Goal: Information Seeking & Learning: Learn about a topic

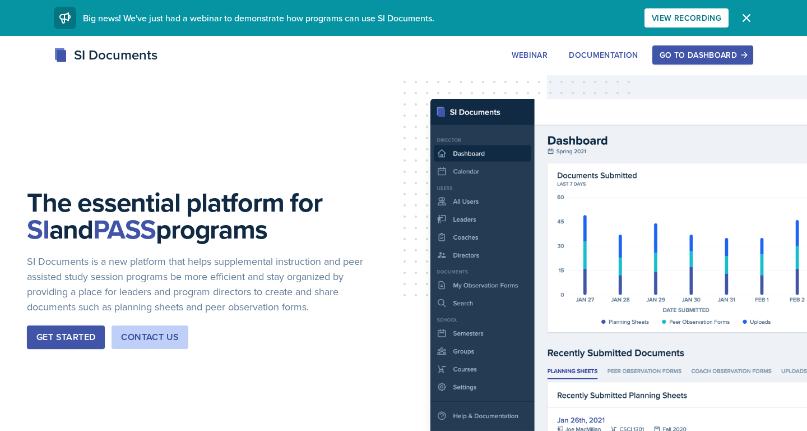
click at [669, 58] on div "Go to Dashboard" at bounding box center [703, 54] width 86 height 9
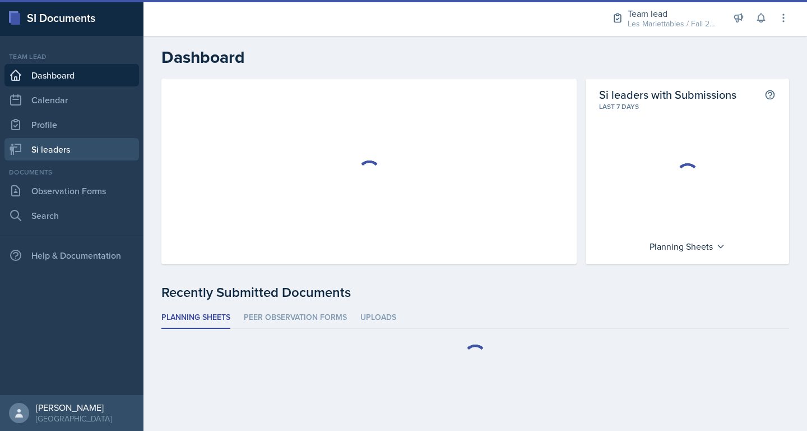
click at [60, 152] on link "Si leaders" at bounding box center [71, 149] width 135 height 22
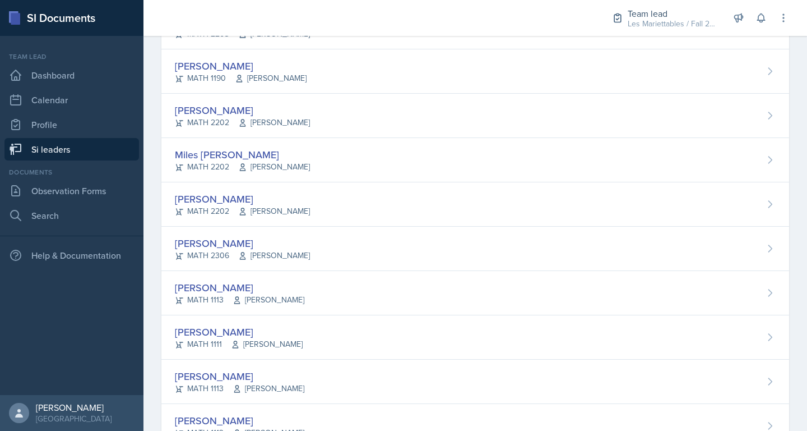
scroll to position [896, 0]
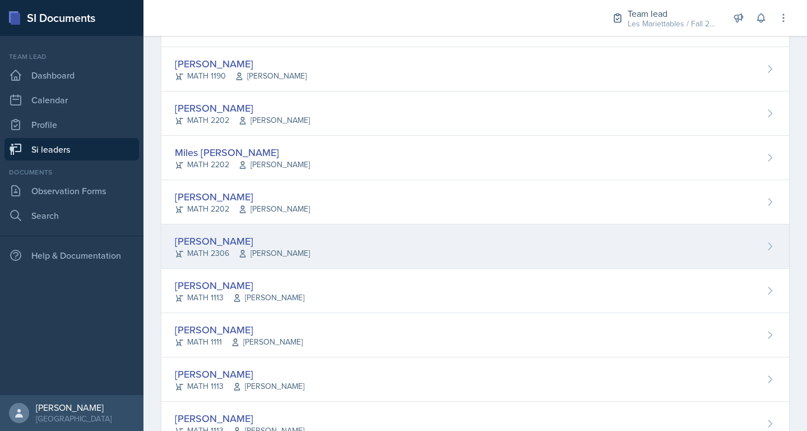
click at [396, 236] on div "[PERSON_NAME] MATH 2306 [PERSON_NAME]" at bounding box center [475, 246] width 628 height 44
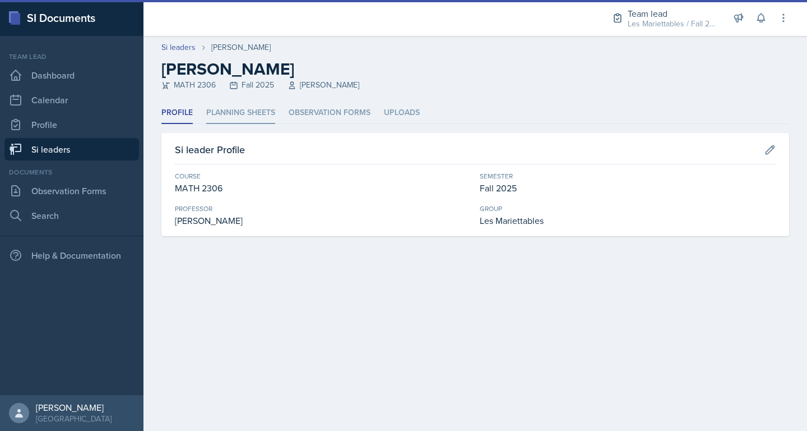
click at [252, 115] on li "Planning Sheets" at bounding box center [240, 113] width 69 height 22
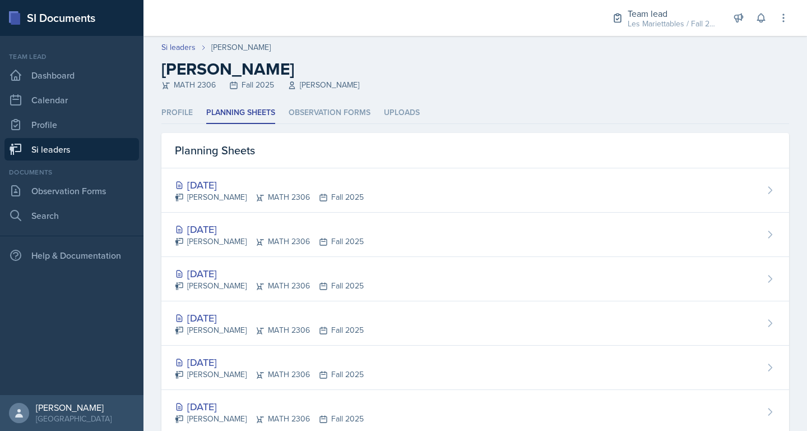
click at [399, 83] on div "MATH 2306 Fall 2025 [PERSON_NAME]" at bounding box center [475, 85] width 628 height 12
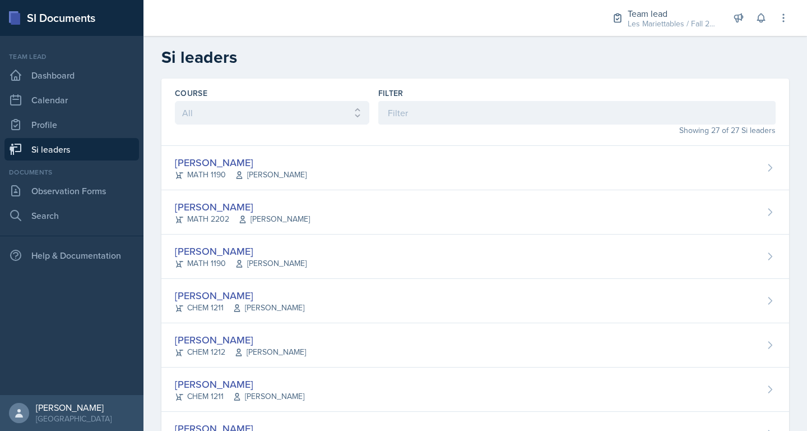
click at [292, 54] on h2 "Si leaders" at bounding box center [475, 57] width 628 height 20
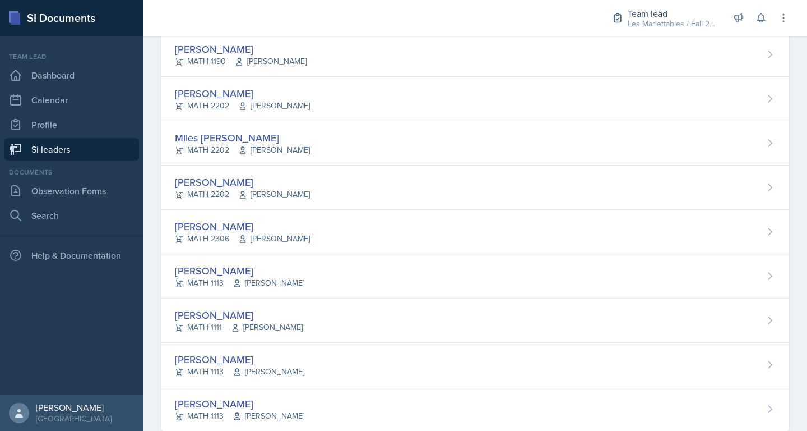
scroll to position [937, 0]
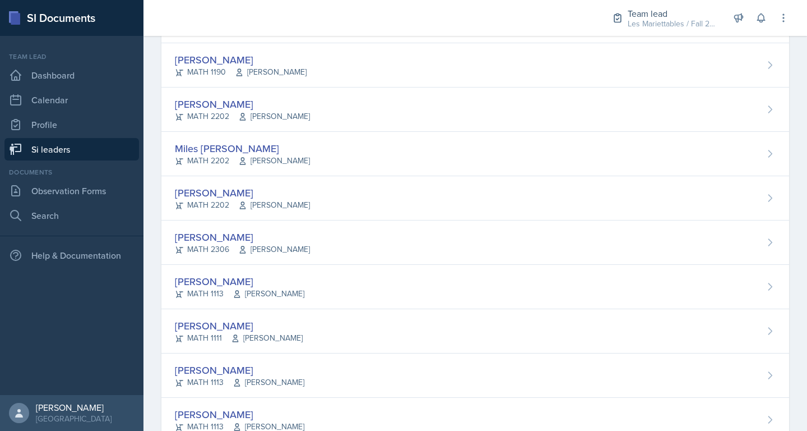
scroll to position [862, 0]
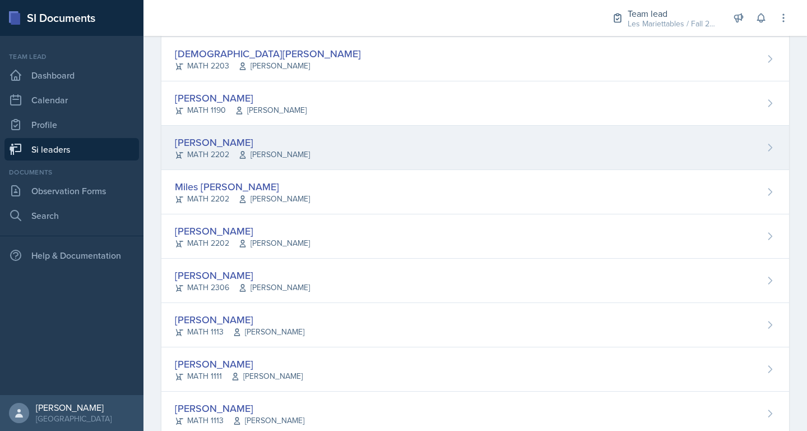
click at [220, 152] on div "MATH 2202 [PERSON_NAME]" at bounding box center [242, 155] width 135 height 12
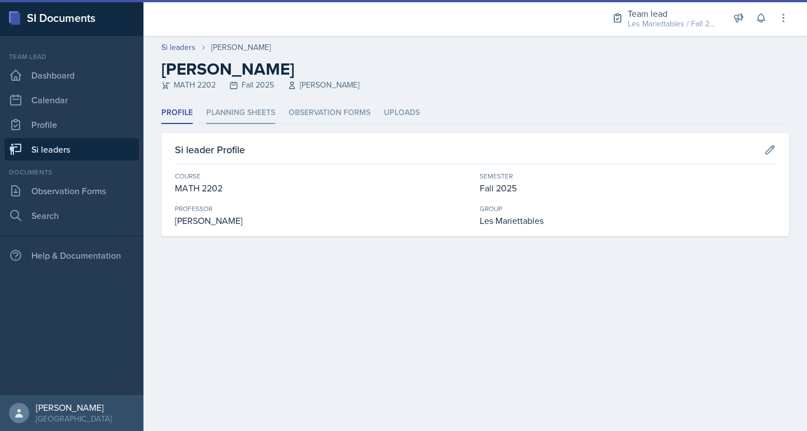
click at [240, 118] on li "Planning Sheets" at bounding box center [240, 113] width 69 height 22
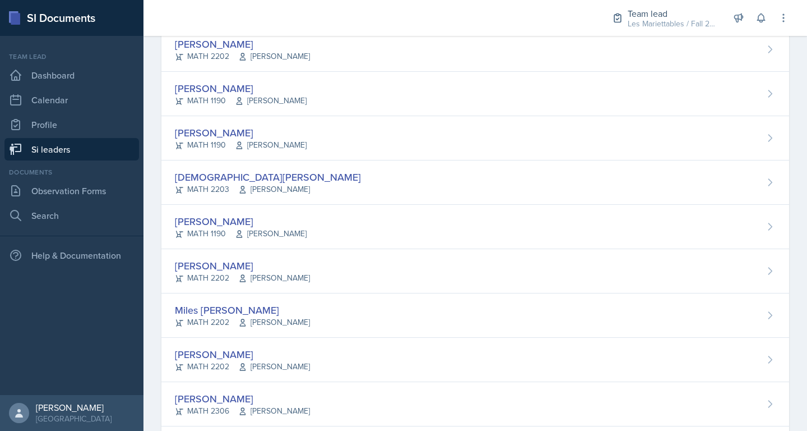
scroll to position [937, 0]
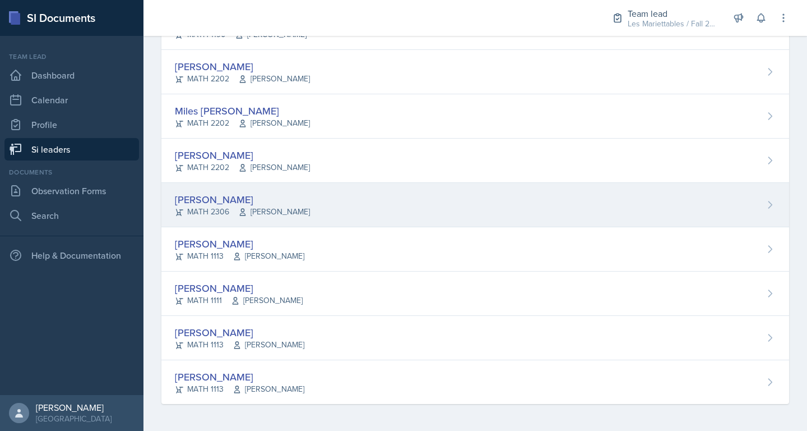
click at [392, 209] on div "[PERSON_NAME] MATH 2306 [PERSON_NAME]" at bounding box center [475, 205] width 628 height 44
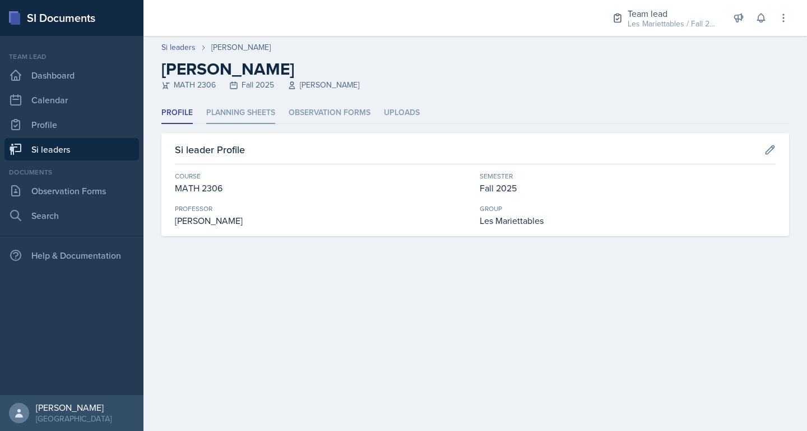
click at [236, 115] on li "Planning Sheets" at bounding box center [240, 113] width 69 height 22
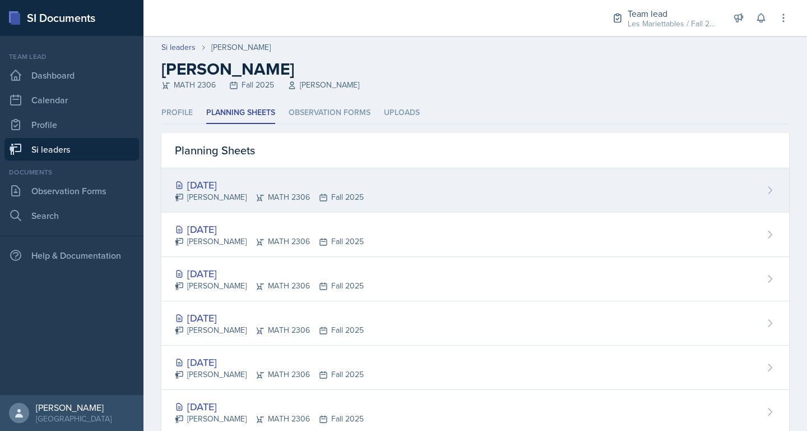
click at [203, 199] on div "[PERSON_NAME] MATH 2306 Fall 2025" at bounding box center [269, 197] width 189 height 12
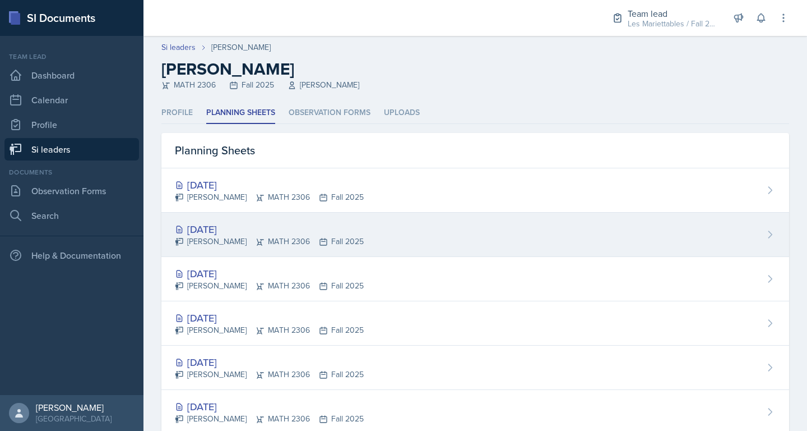
click at [248, 229] on div "[DATE]" at bounding box center [269, 228] width 189 height 15
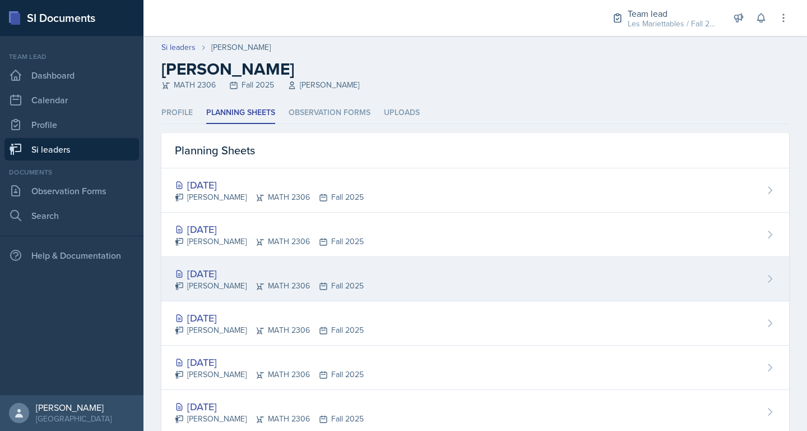
click at [276, 290] on div "[PERSON_NAME] MATH 2306 Fall 2025" at bounding box center [269, 286] width 189 height 12
click at [376, 267] on div "[DATE] [PERSON_NAME] MATH 2306 Fall 2025" at bounding box center [475, 279] width 628 height 44
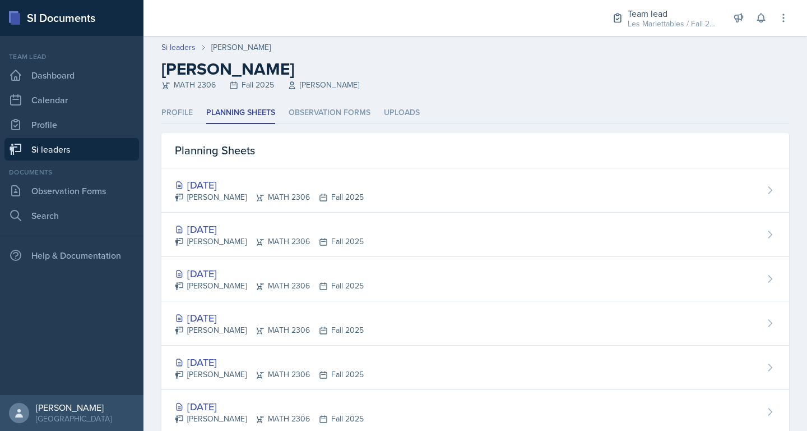
click at [144, 309] on nav "Team lead Dashboard Calendar Profile Si leaders Documents Observation Forms Sea…" at bounding box center [72, 215] width 144 height 359
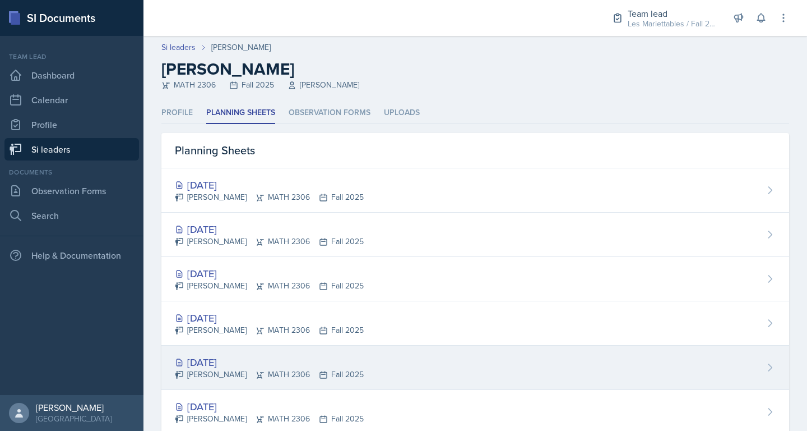
click at [223, 360] on div "[DATE]" at bounding box center [269, 361] width 189 height 15
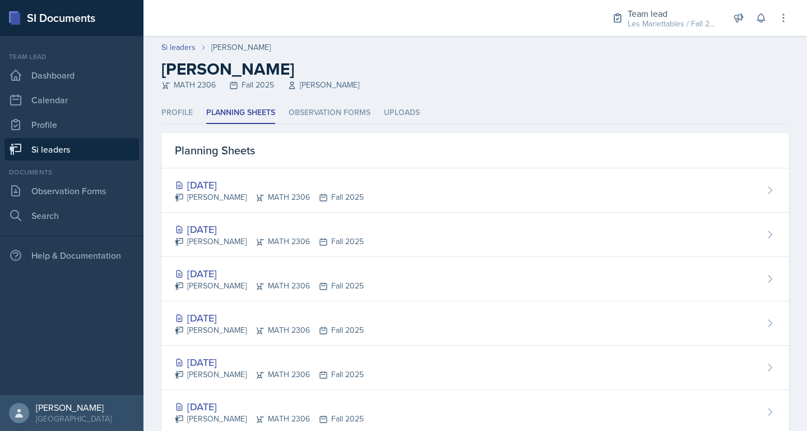
click at [142, 186] on nav "Team lead Dashboard Calendar Profile Si leaders Documents Observation Forms Sea…" at bounding box center [72, 215] width 144 height 359
click at [156, 211] on div "Profile Planning Sheets Observation Forms Uploads Profile Planning Sheets Obser…" at bounding box center [476, 347] width 664 height 491
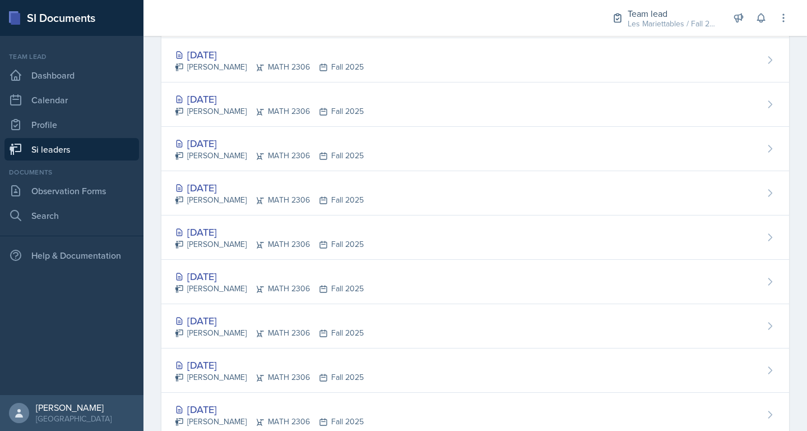
scroll to position [151, 0]
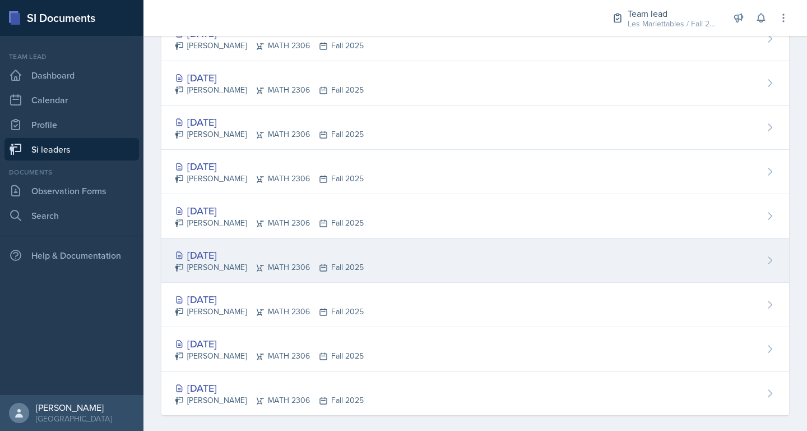
click at [256, 264] on icon at bounding box center [260, 267] width 9 height 9
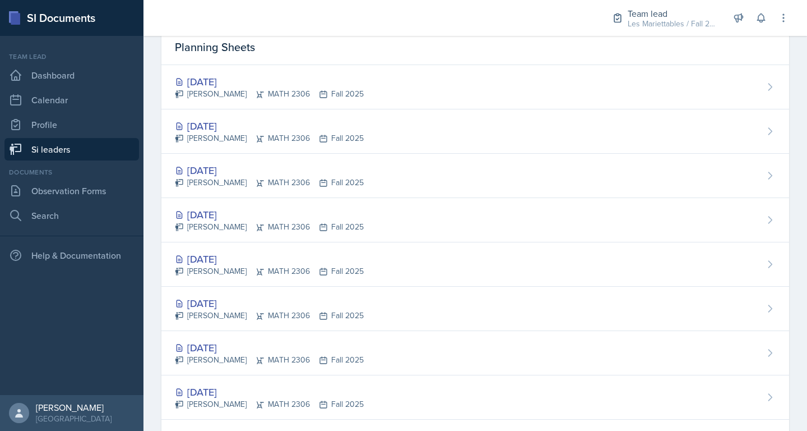
scroll to position [163, 0]
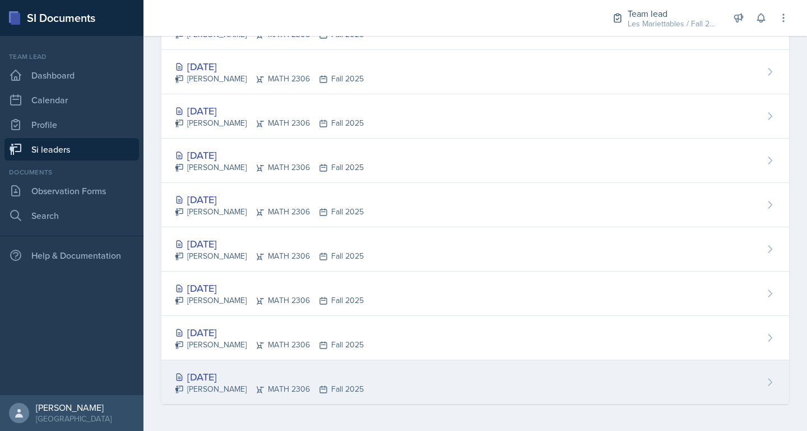
click at [532, 380] on div "[DATE] [PERSON_NAME] MATH 2306 Fall 2025" at bounding box center [475, 382] width 628 height 44
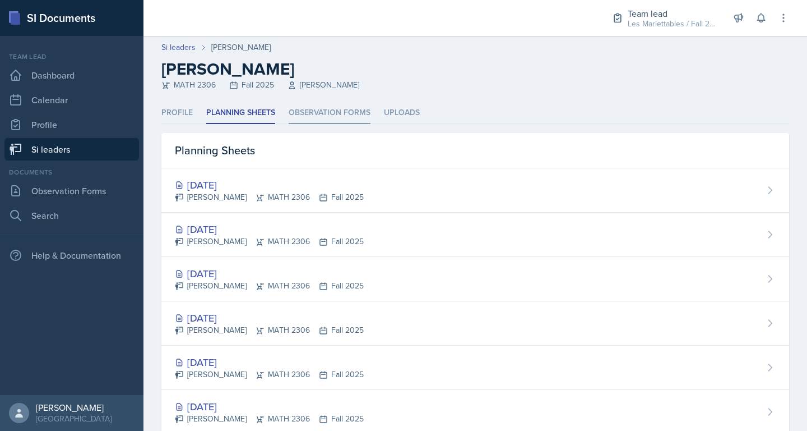
click at [332, 119] on li "Observation Forms" at bounding box center [330, 113] width 82 height 22
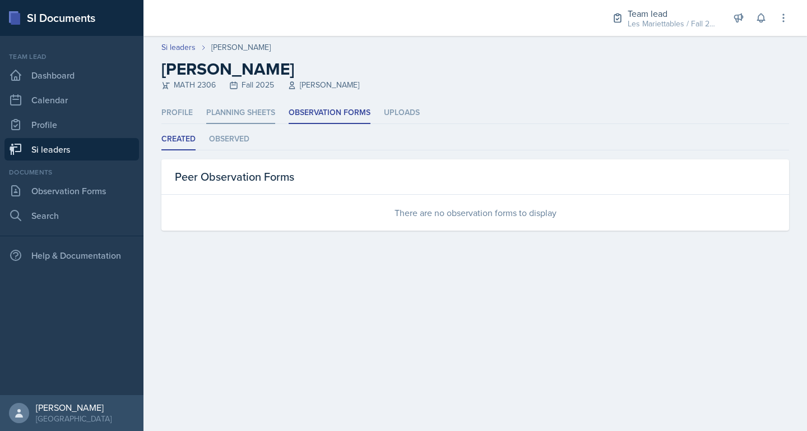
click at [267, 109] on li "Planning Sheets" at bounding box center [240, 113] width 69 height 22
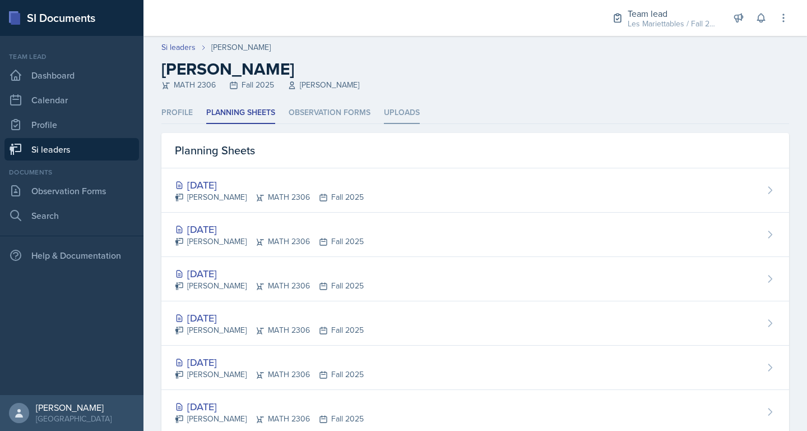
click at [406, 110] on li "Uploads" at bounding box center [402, 113] width 36 height 22
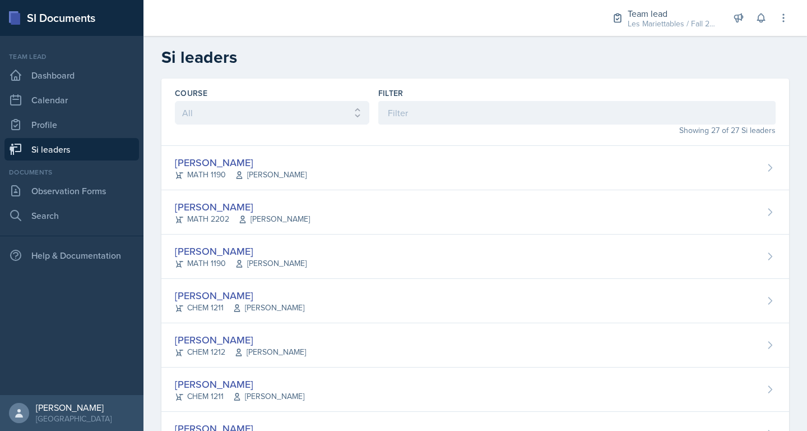
click at [134, 161] on nav "Team lead Dashboard Calendar Profile Si leaders Documents Observation Forms Sea…" at bounding box center [72, 215] width 144 height 359
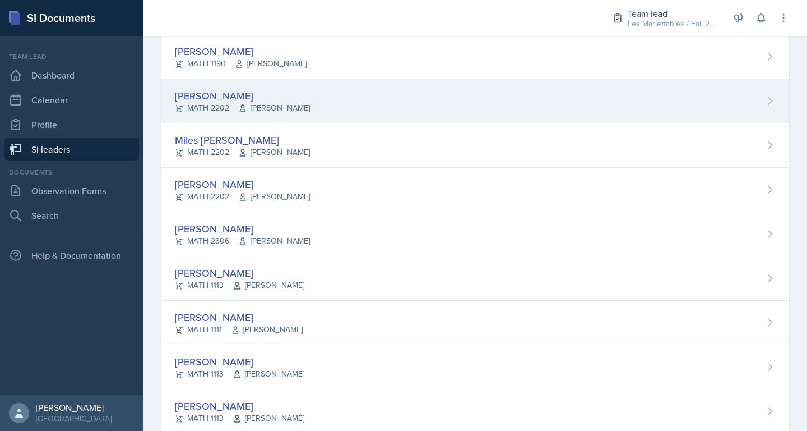
scroll to position [937, 0]
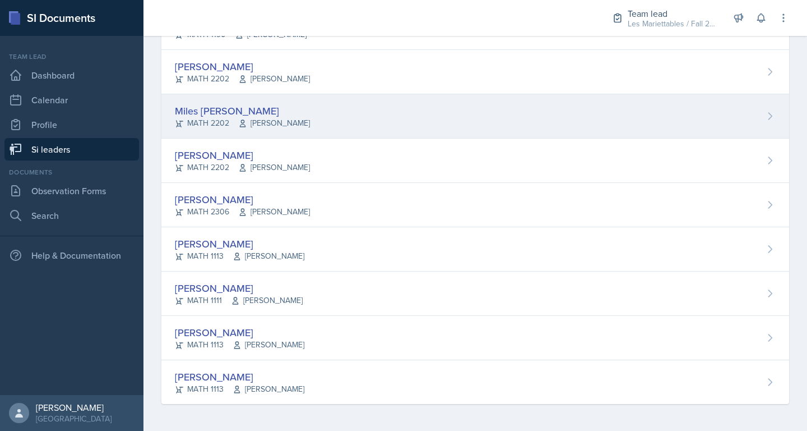
click at [216, 108] on div "Miles [PERSON_NAME]" at bounding box center [242, 110] width 135 height 15
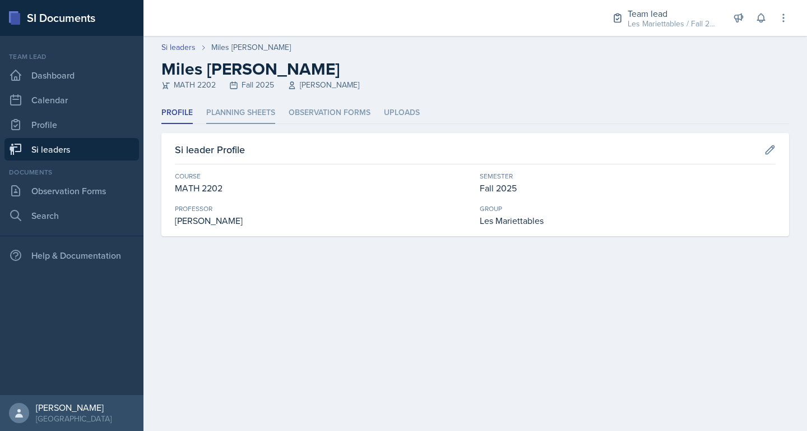
click at [239, 118] on li "Planning Sheets" at bounding box center [240, 113] width 69 height 22
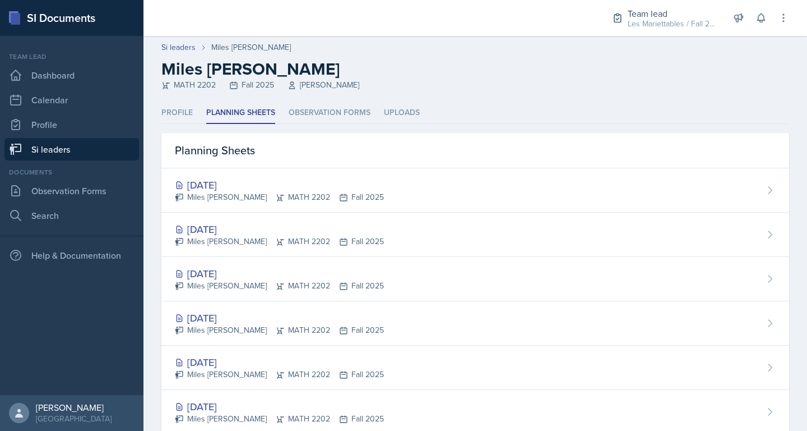
click at [152, 397] on div "Profile Planning Sheets Observation Forms Uploads Profile Planning Sheets Obser…" at bounding box center [476, 369] width 664 height 535
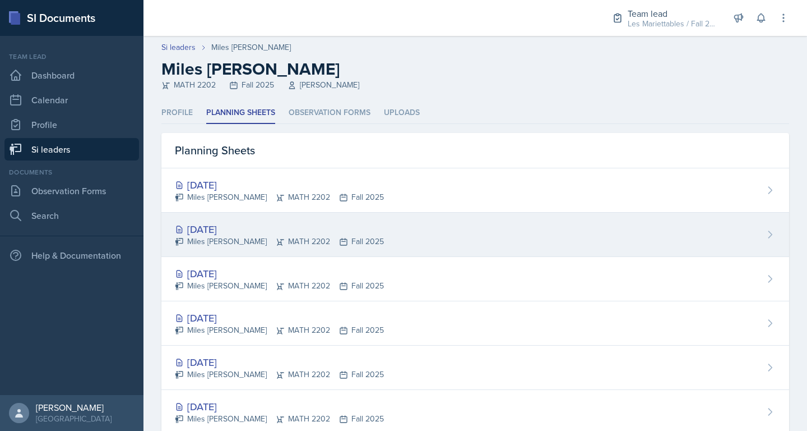
click at [353, 234] on div "[DATE] Miles [PERSON_NAME] MATH 2202 Fall 2025" at bounding box center [475, 234] width 628 height 44
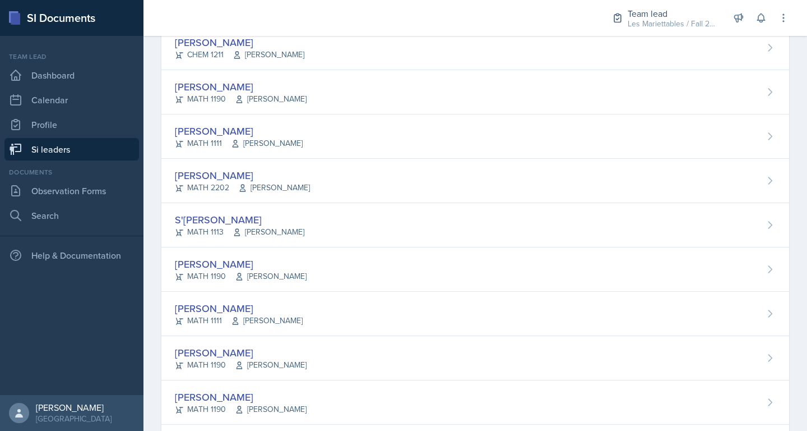
scroll to position [354, 0]
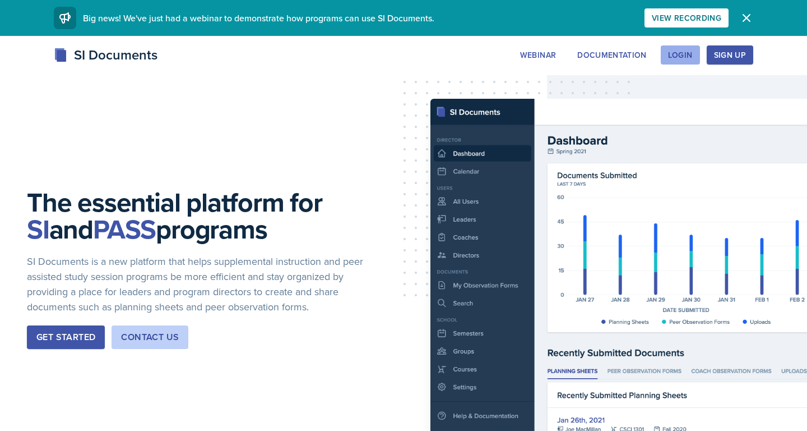
click at [681, 50] on div "Login" at bounding box center [680, 54] width 25 height 9
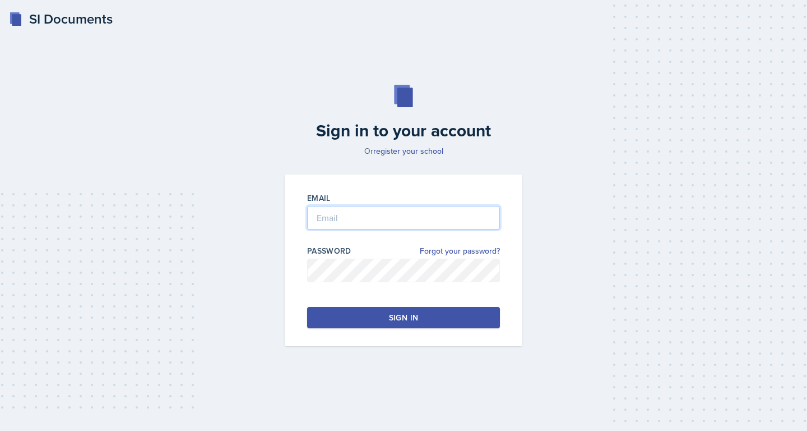
click at [418, 215] on input "email" at bounding box center [403, 218] width 193 height 24
type input "[EMAIL_ADDRESS][DOMAIN_NAME]"
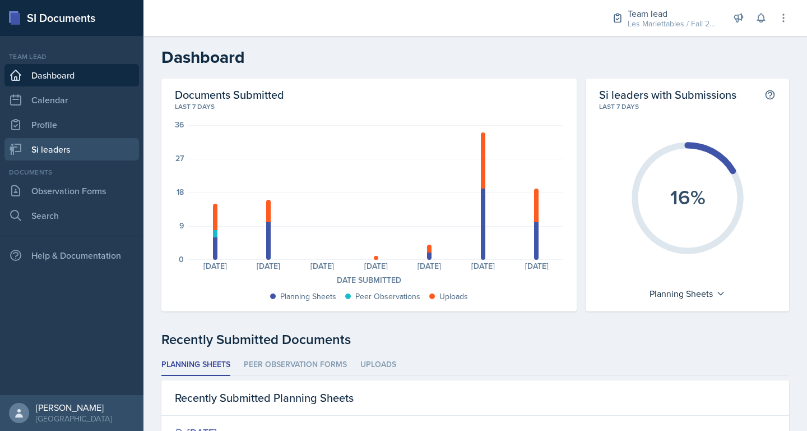
click at [39, 151] on link "Si leaders" at bounding box center [71, 149] width 135 height 22
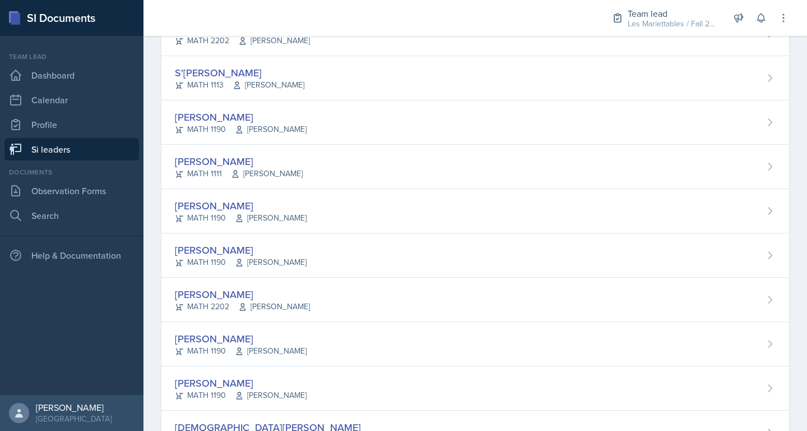
scroll to position [492, 0]
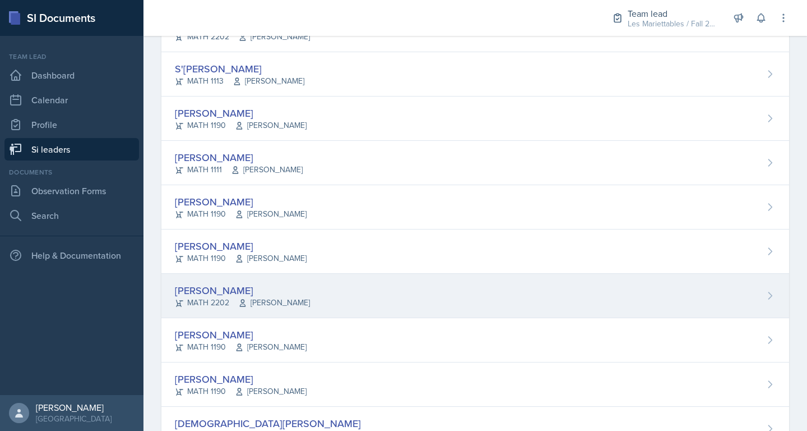
click at [550, 304] on div "[PERSON_NAME] MATH 2202 [PERSON_NAME]" at bounding box center [475, 296] width 628 height 44
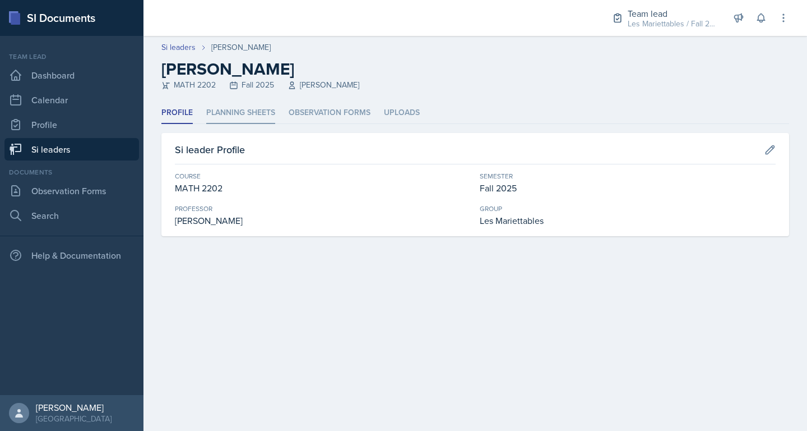
click at [266, 113] on li "Planning Sheets" at bounding box center [240, 113] width 69 height 22
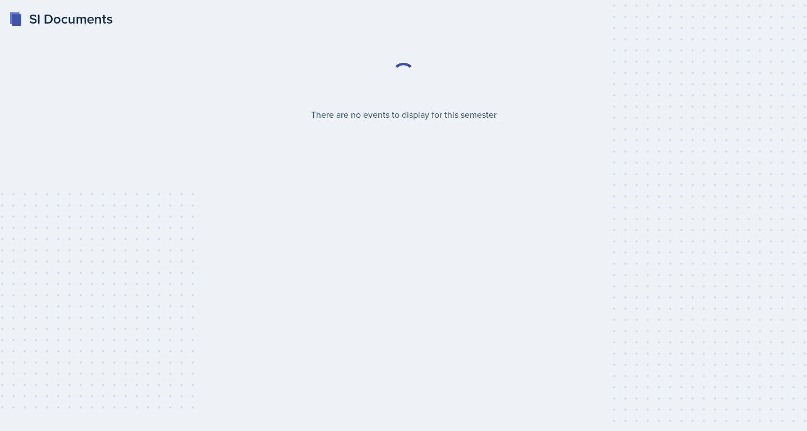
select select "2bed604d-1099-4043-b1bc-2365e8740244"
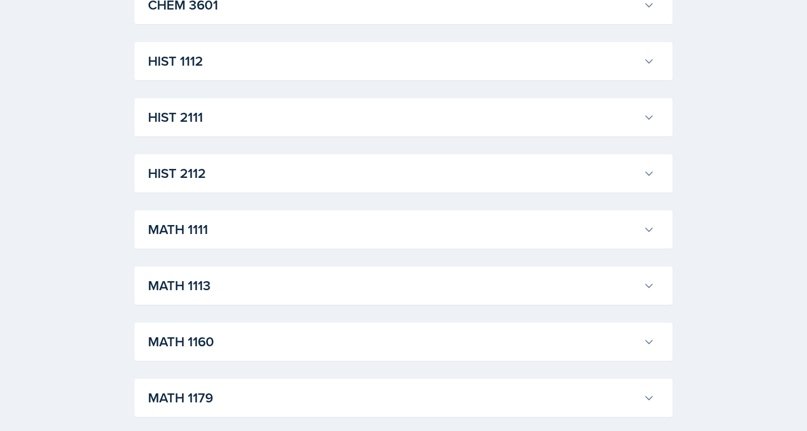
scroll to position [999, 0]
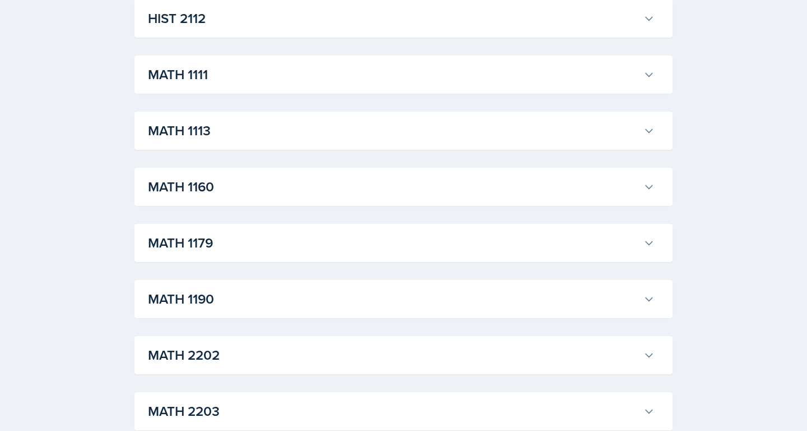
click at [345, 309] on h3 "MATH 1190" at bounding box center [393, 299] width 491 height 20
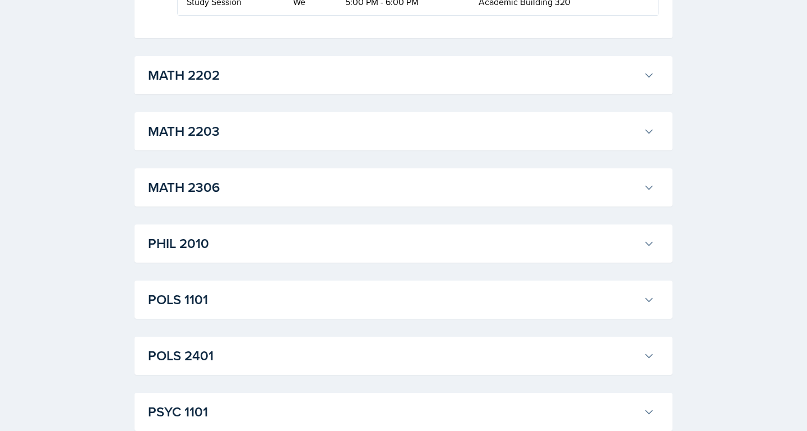
scroll to position [2876, 0]
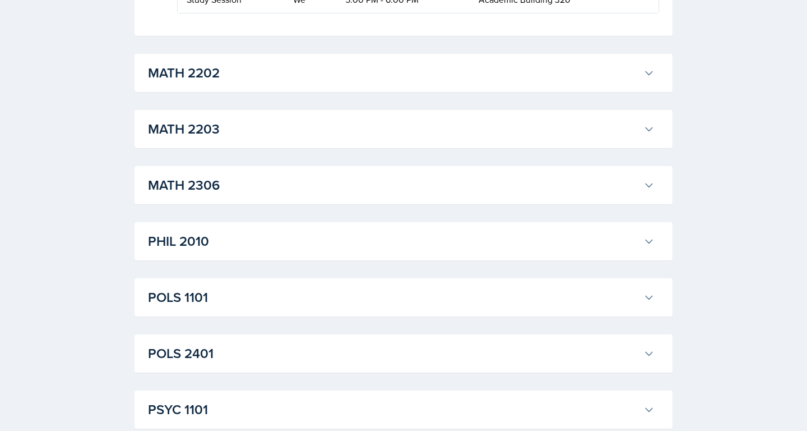
click at [376, 83] on h3 "MATH 2202" at bounding box center [393, 73] width 491 height 20
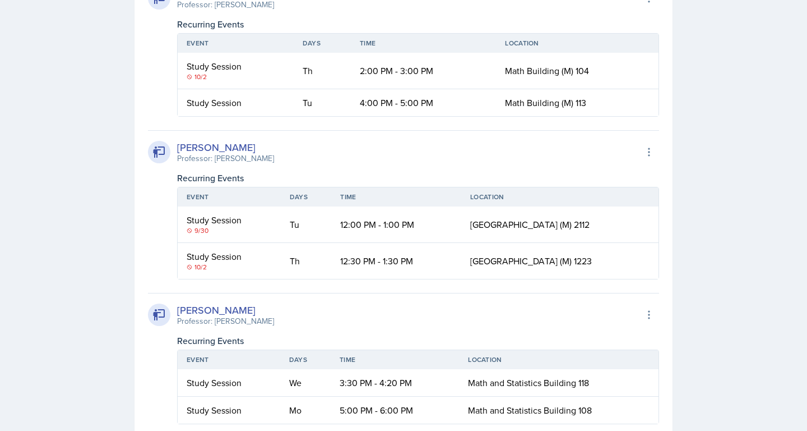
scroll to position [3269, 0]
